Goal: Check status: Check status

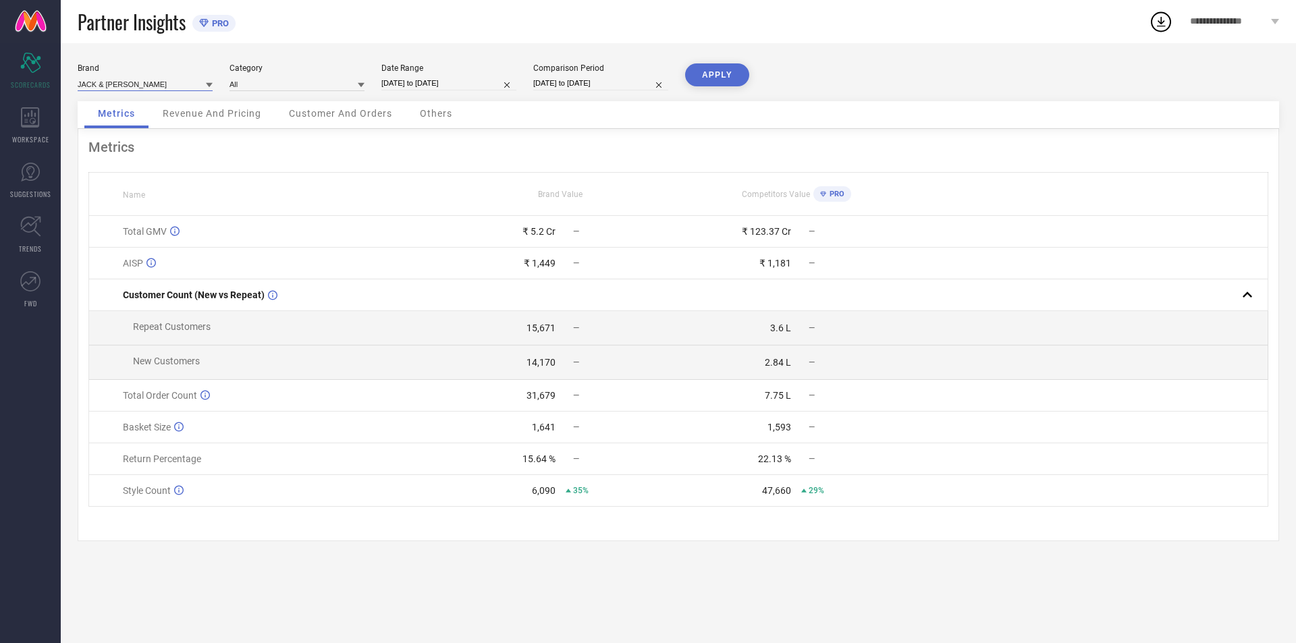
click at [165, 83] on input at bounding box center [145, 84] width 135 height 14
click at [427, 80] on input "[DATE] to [DATE]" at bounding box center [448, 83] width 135 height 14
select select "7"
select select "2025"
select select "8"
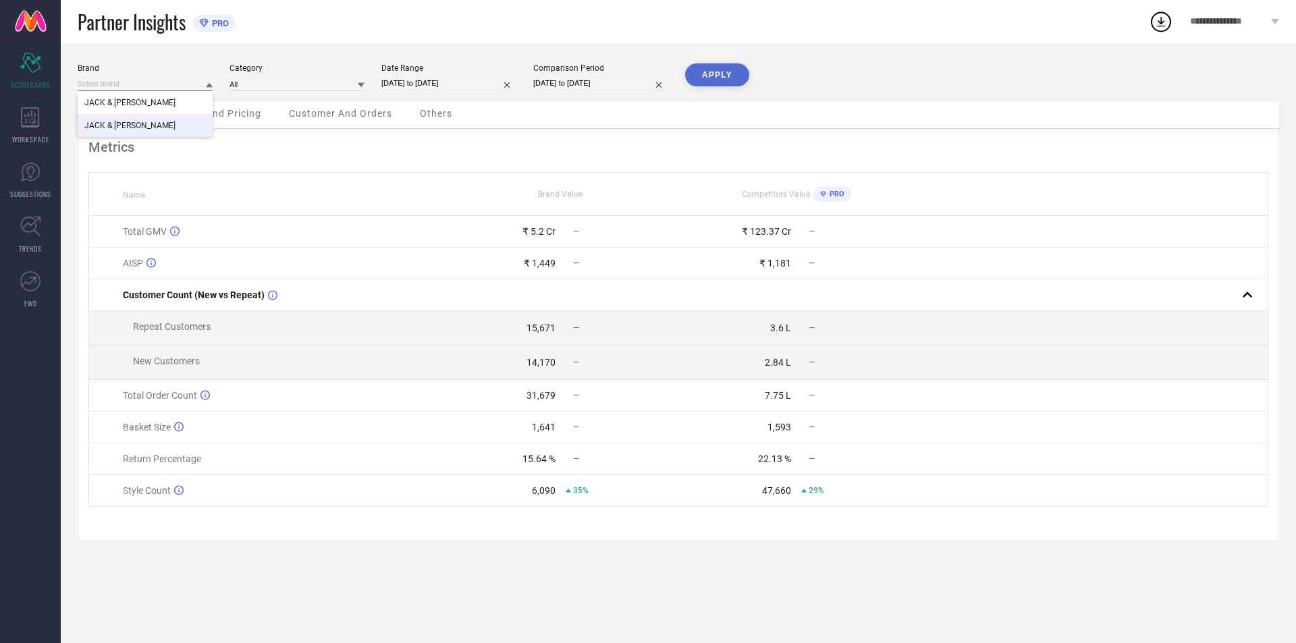
select select "2025"
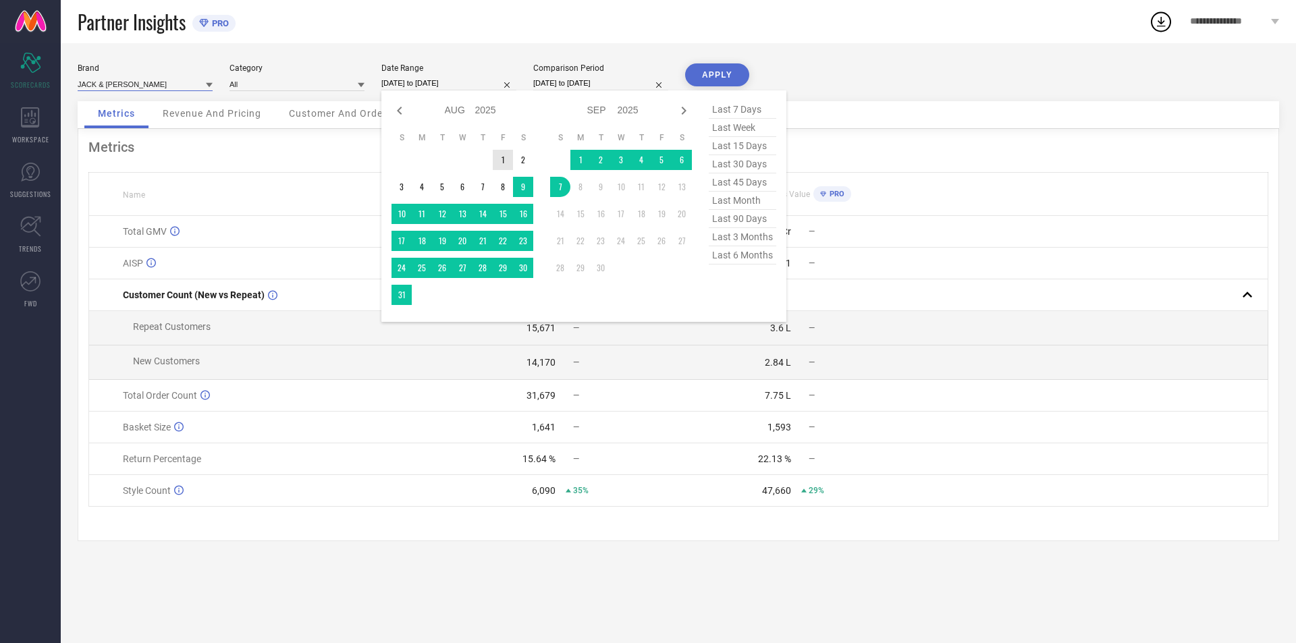
click at [498, 158] on td "1" at bounding box center [503, 160] width 20 height 20
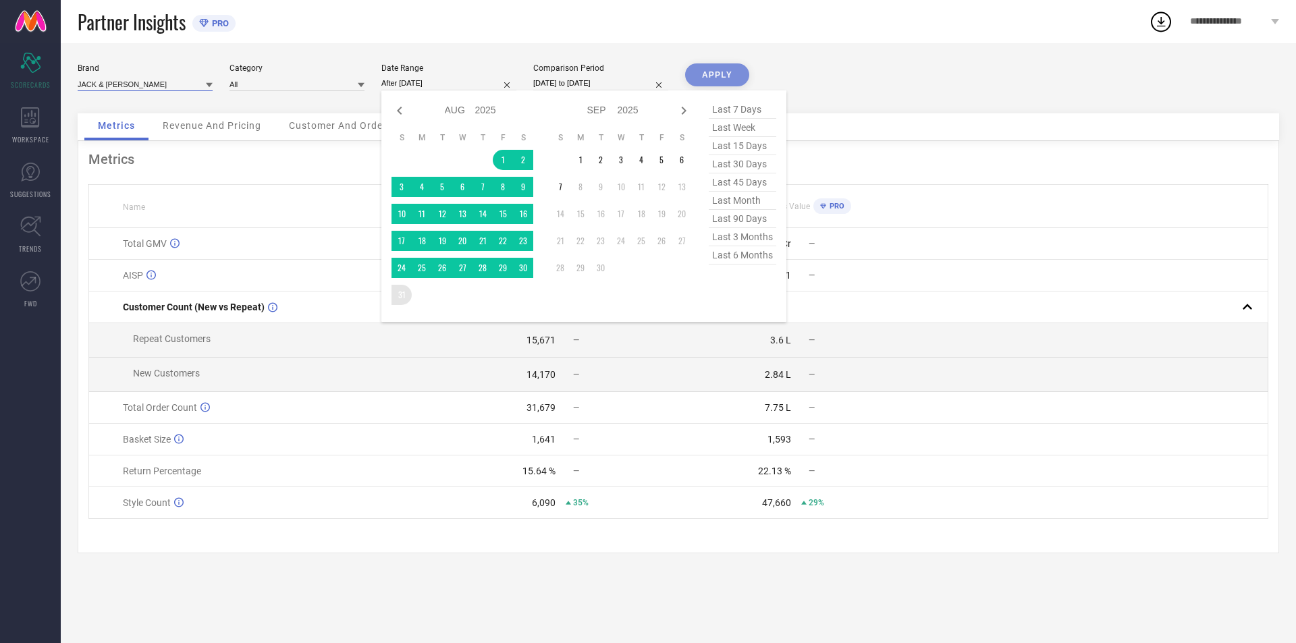
type input "[DATE] to [DATE]"
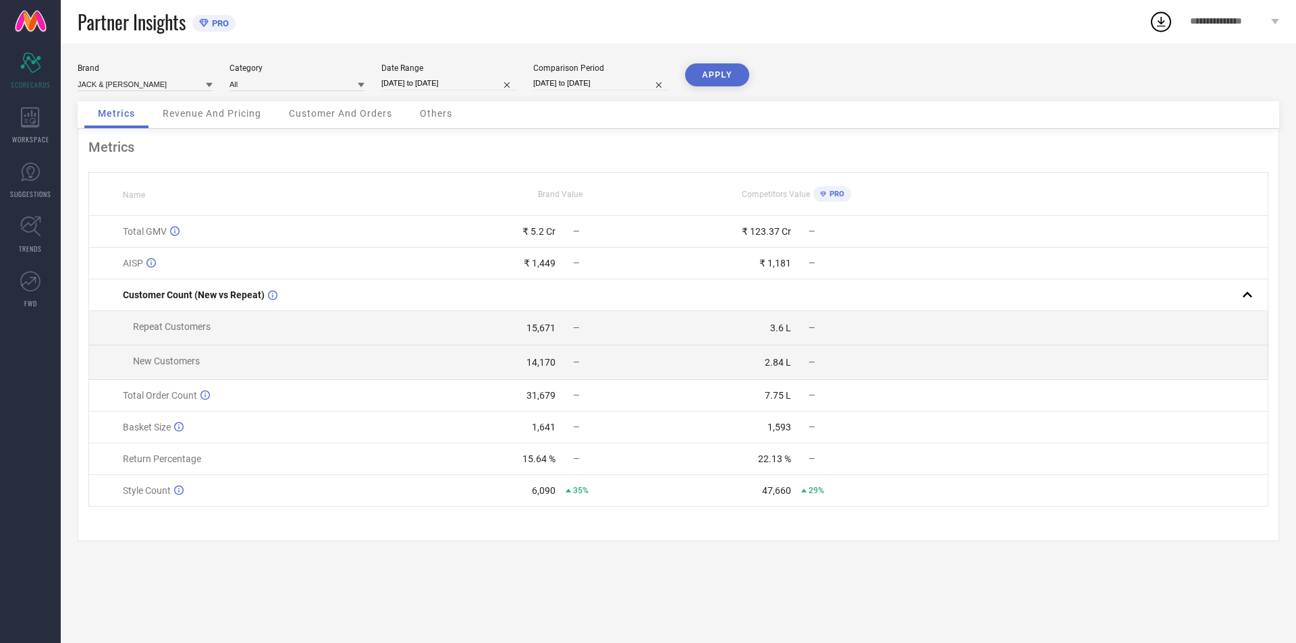
click at [713, 72] on button "APPLY" at bounding box center [717, 74] width 64 height 23
click at [187, 87] on input at bounding box center [145, 84] width 135 height 14
click at [168, 117] on div "JACK & [PERSON_NAME]" at bounding box center [145, 125] width 135 height 23
type input "All"
click at [738, 71] on button "APPLY" at bounding box center [717, 74] width 64 height 23
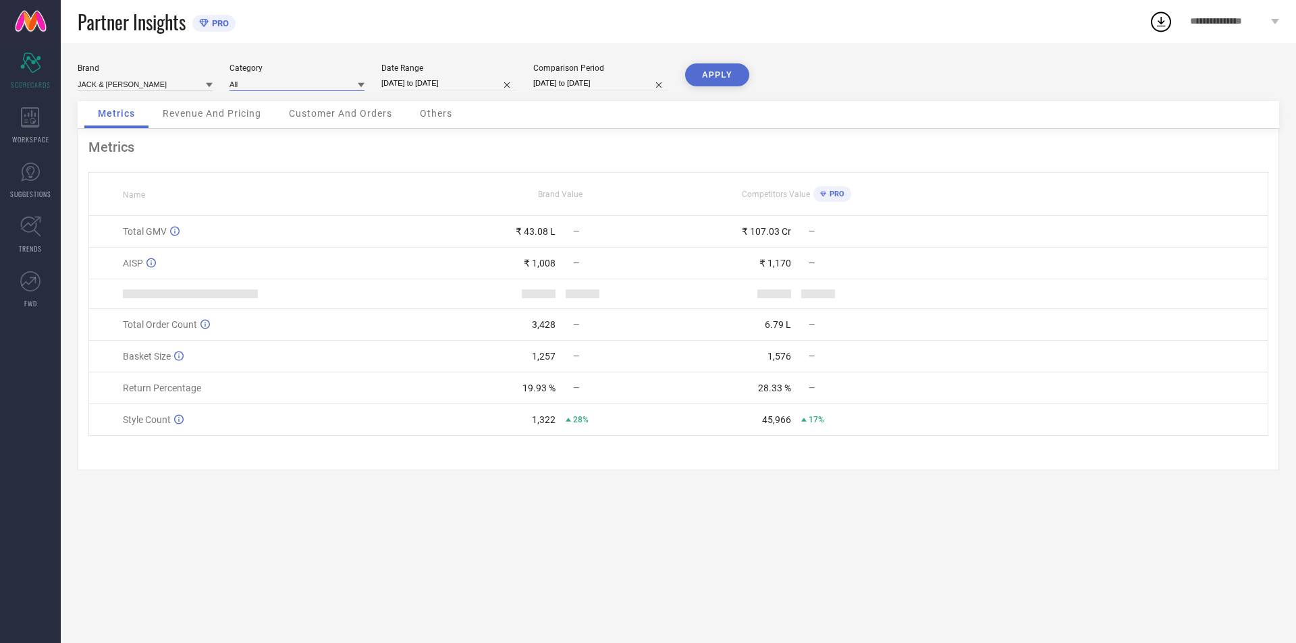
click at [281, 84] on input at bounding box center [296, 84] width 135 height 14
click at [323, 33] on div "Partner Insights PRO" at bounding box center [613, 21] width 1071 height 43
click at [169, 75] on div "Brand [PERSON_NAME] & [PERSON_NAME]" at bounding box center [145, 77] width 135 height 28
click at [160, 87] on input at bounding box center [145, 84] width 135 height 14
click at [142, 124] on div "JACK & [PERSON_NAME]" at bounding box center [145, 125] width 135 height 23
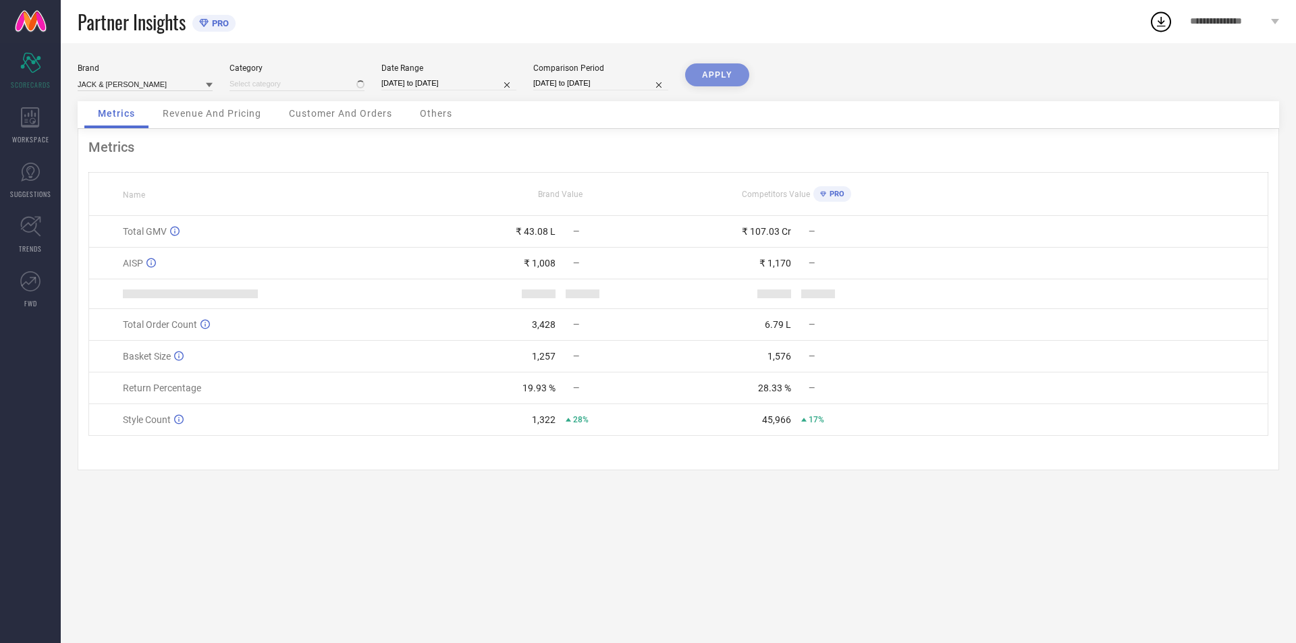
type input "All"
click at [720, 74] on button "APPLY" at bounding box center [717, 74] width 64 height 23
